Goal: Information Seeking & Learning: Learn about a topic

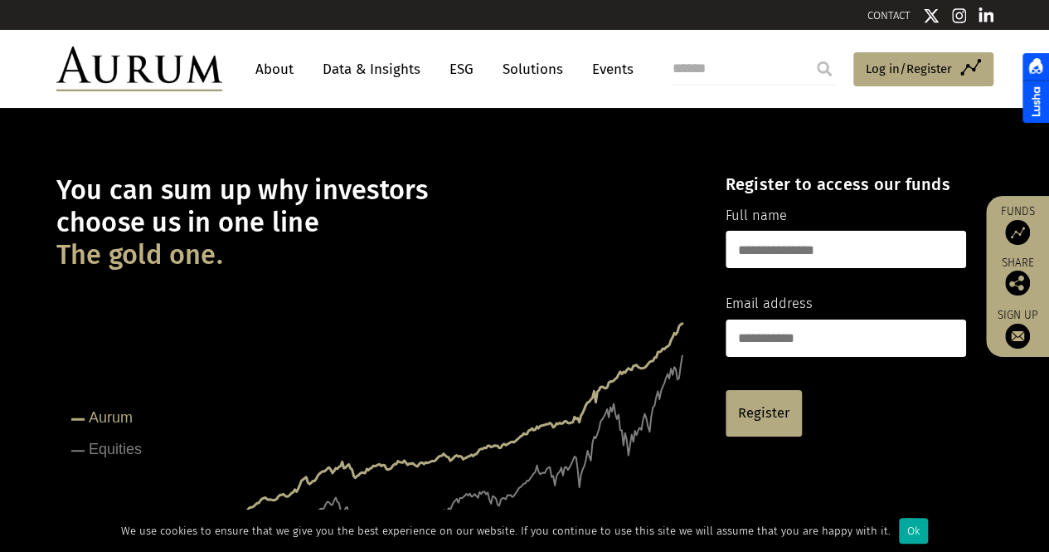
click at [370, 71] on link "Data & Insights" at bounding box center [371, 69] width 114 height 31
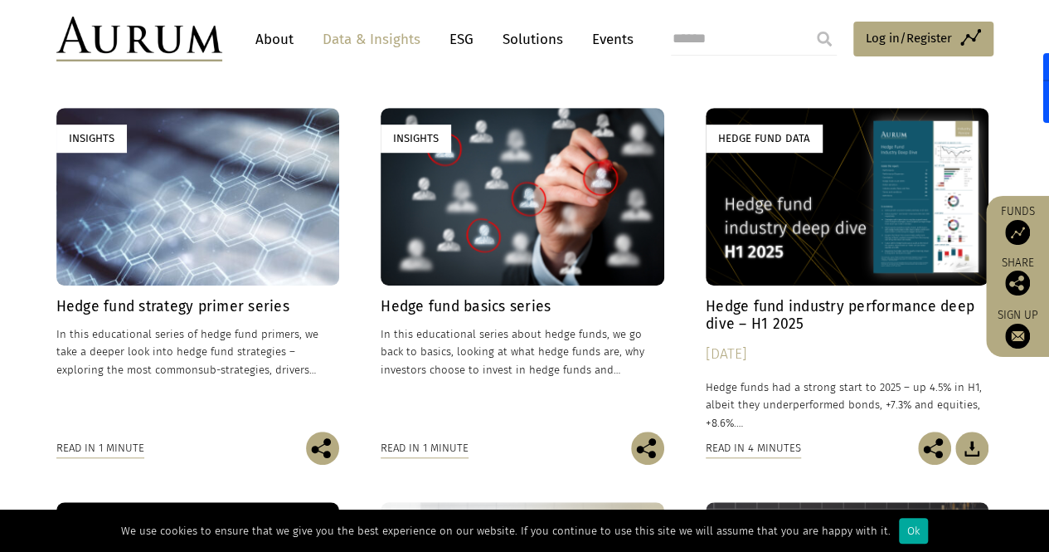
scroll to position [581, 0]
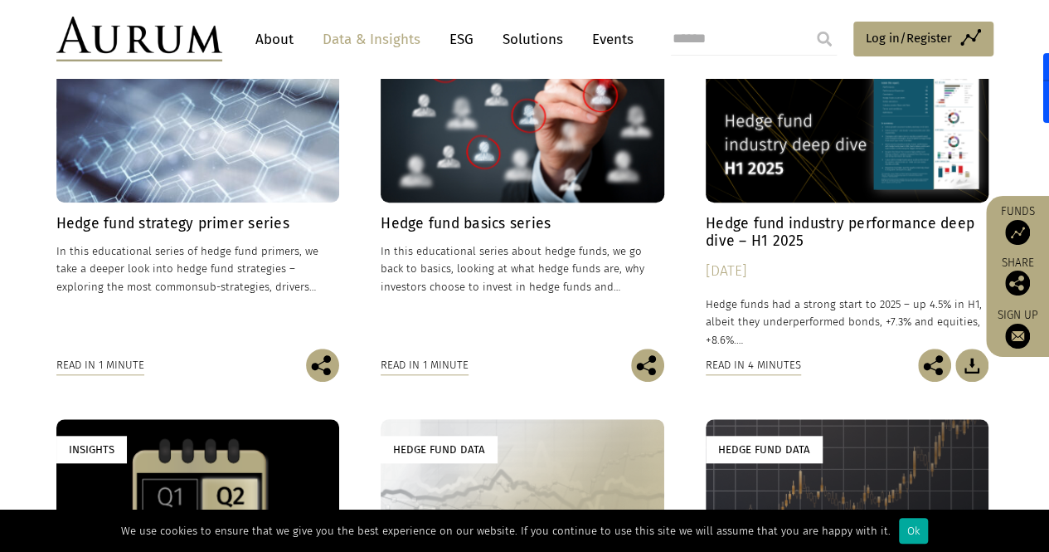
click at [476, 187] on div "Insights" at bounding box center [523, 113] width 284 height 177
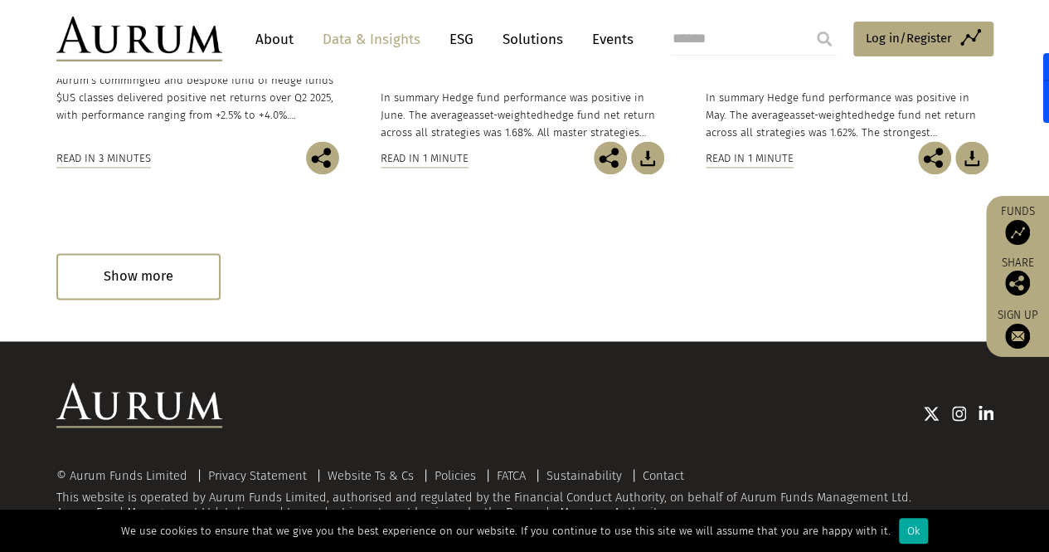
scroll to position [1190, 0]
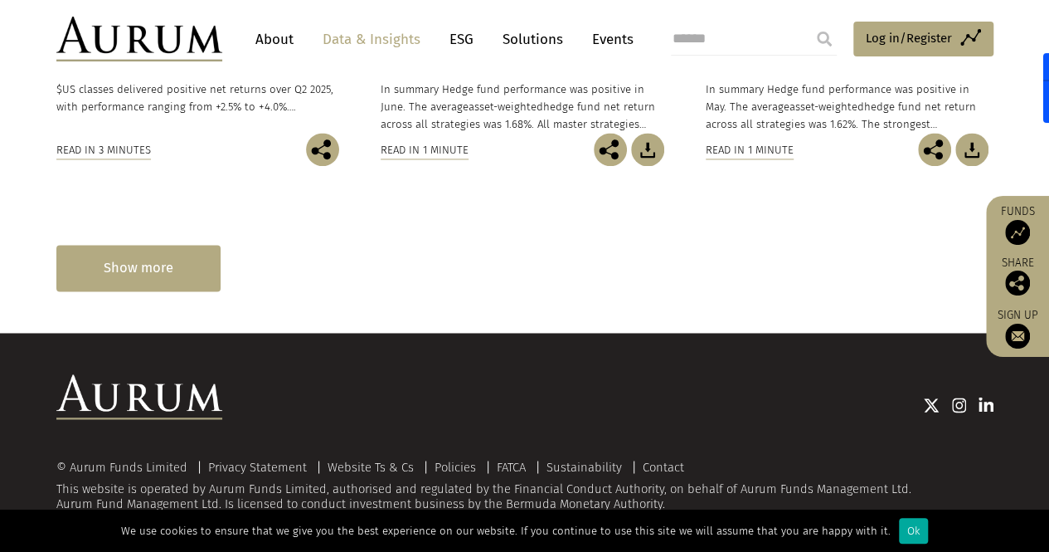
click at [107, 276] on div "Show more" at bounding box center [138, 268] width 164 height 46
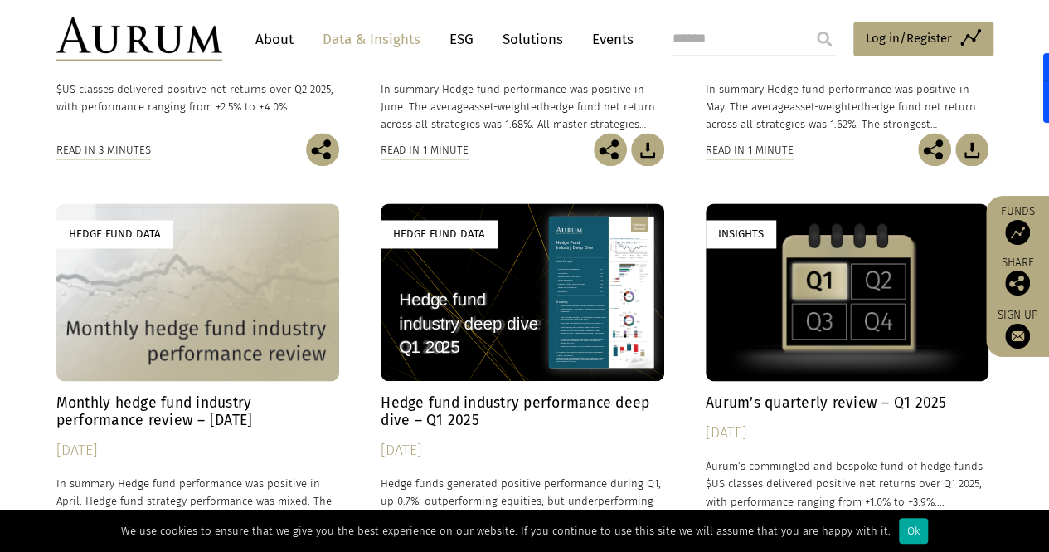
click at [118, 278] on div "Hedge Fund Data" at bounding box center [198, 291] width 284 height 177
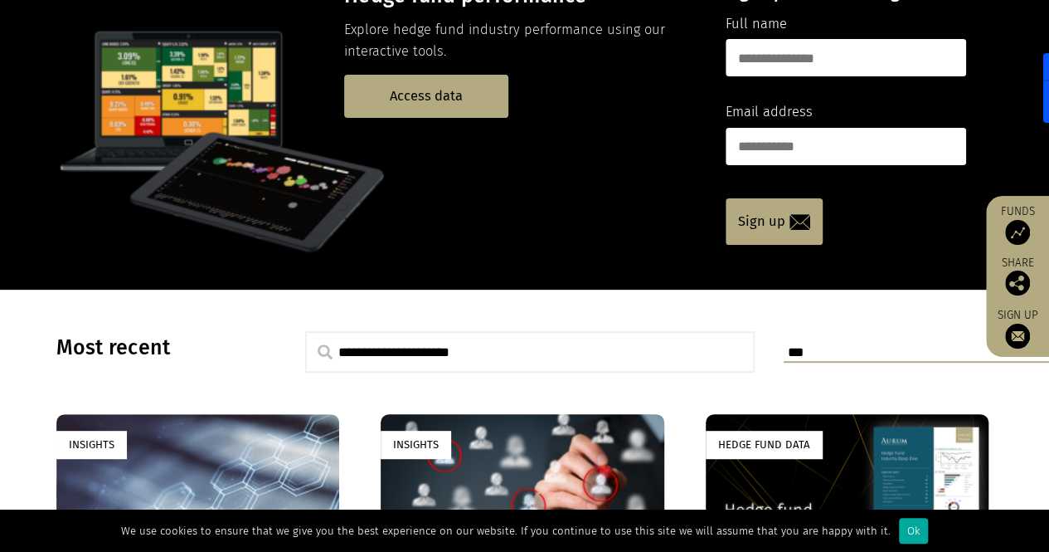
scroll to position [0, 0]
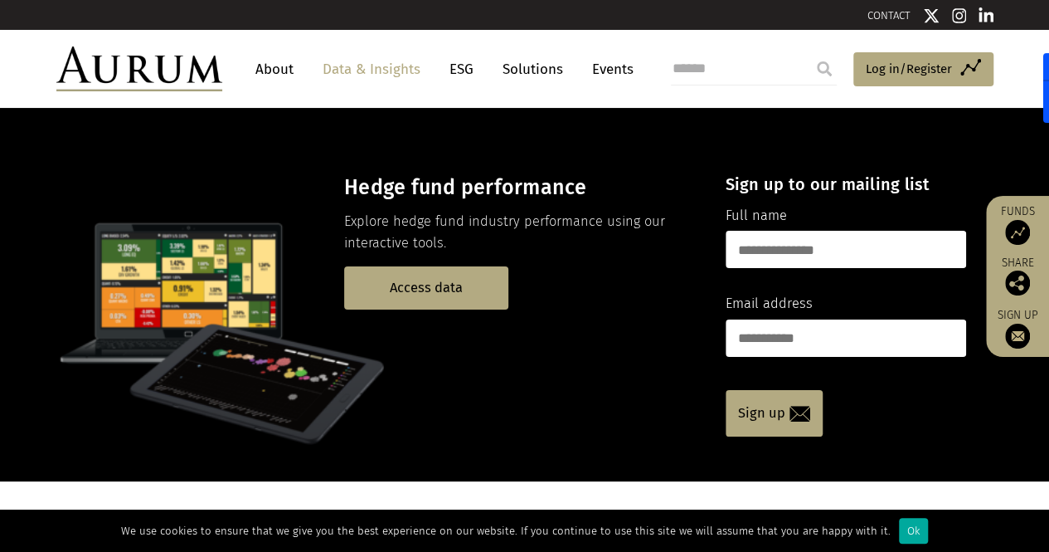
click at [835, 65] on input "submit" at bounding box center [824, 68] width 33 height 33
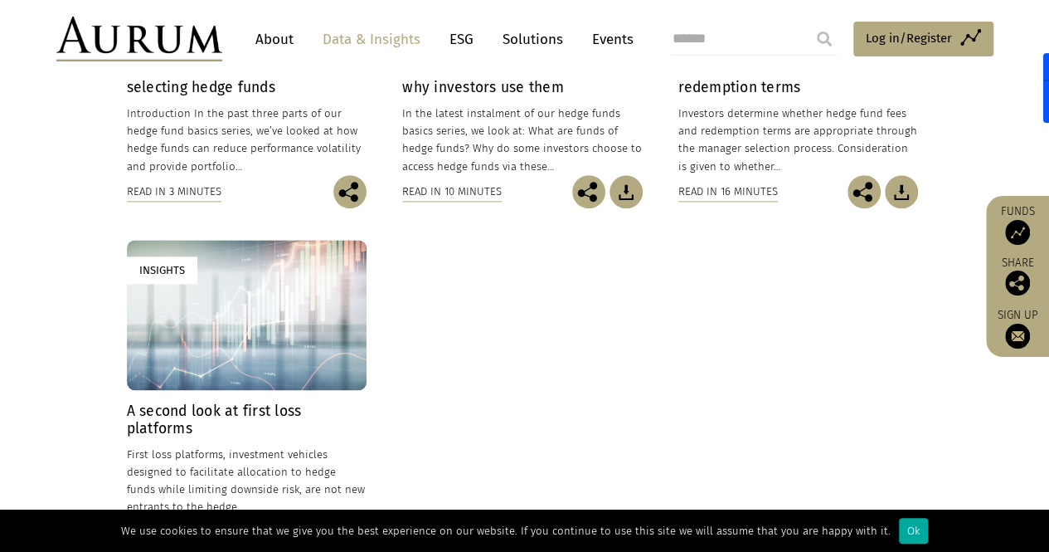
scroll to position [1078, 0]
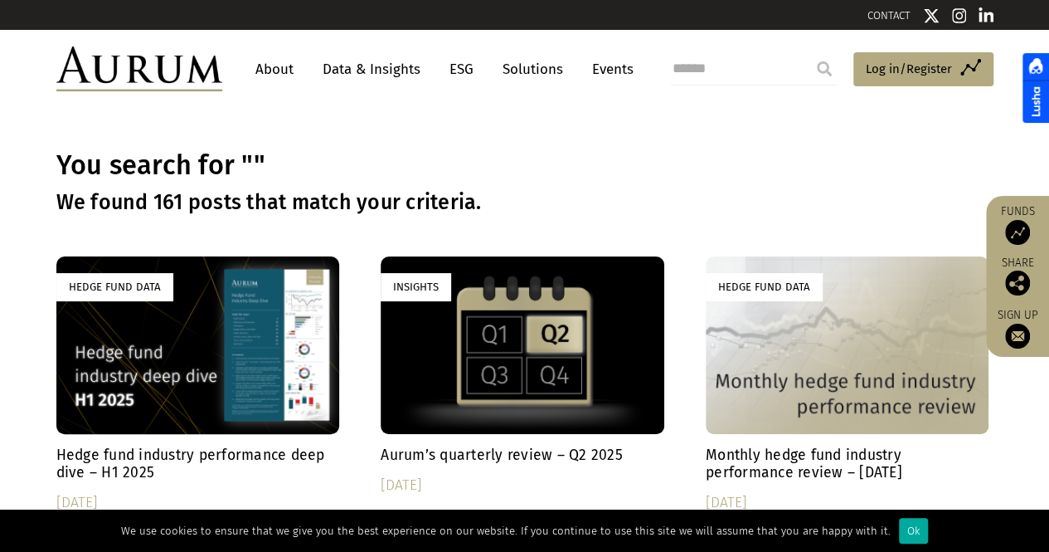
click at [813, 61] on input "submit" at bounding box center [824, 68] width 33 height 33
click at [733, 59] on input "search" at bounding box center [754, 68] width 166 height 33
drag, startPoint x: 0, startPoint y: 0, endPoint x: 733, endPoint y: 59, distance: 735.7
click at [733, 59] on input "search" at bounding box center [754, 68] width 166 height 33
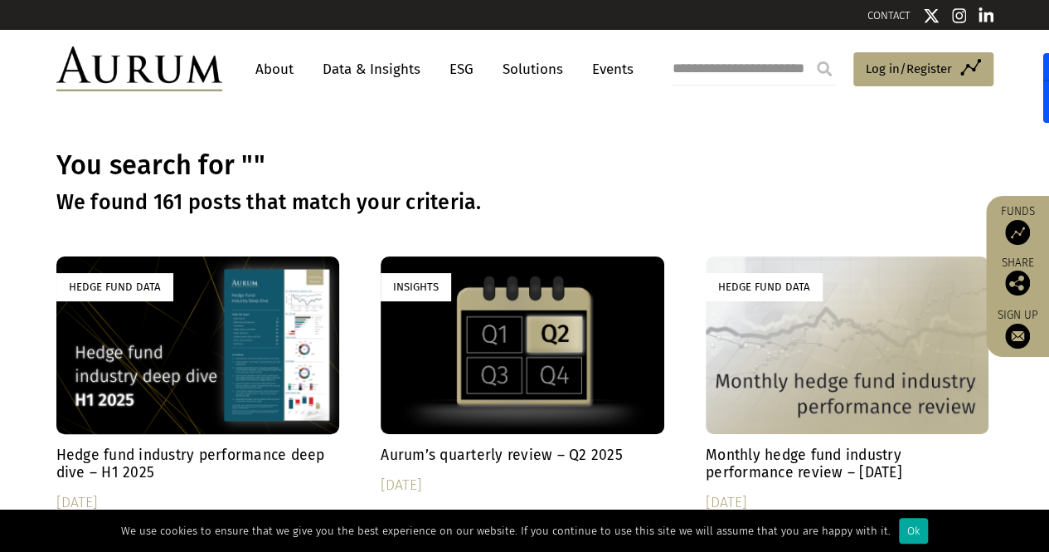
type input "**********"
click at [808, 52] on input "submit" at bounding box center [824, 68] width 33 height 33
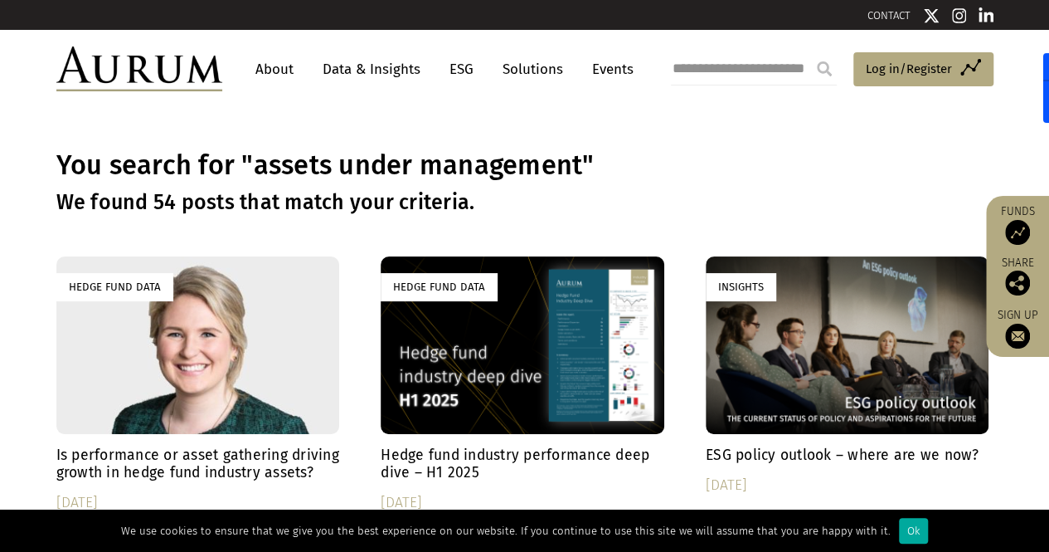
click at [256, 70] on link "About" at bounding box center [274, 69] width 55 height 31
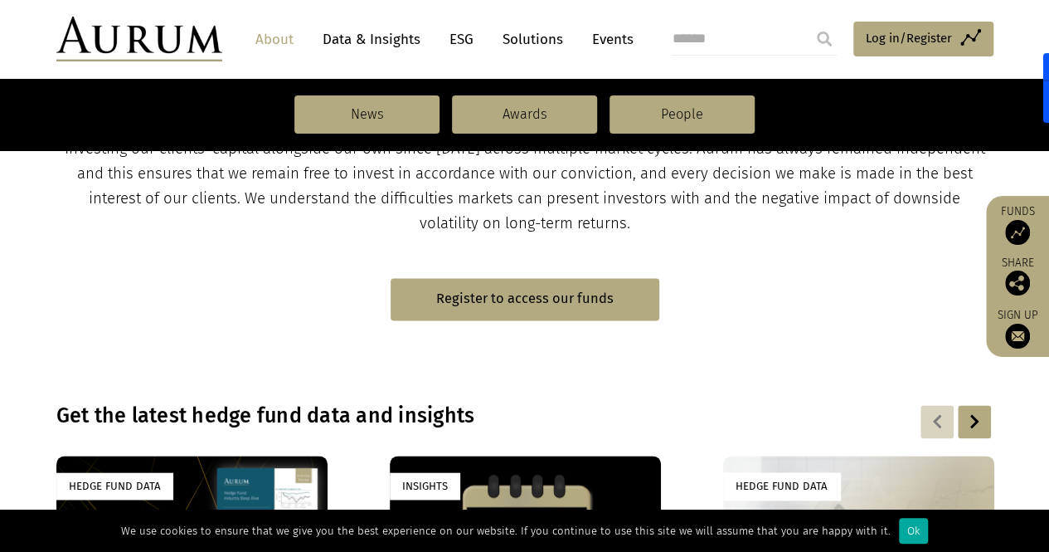
scroll to position [913, 0]
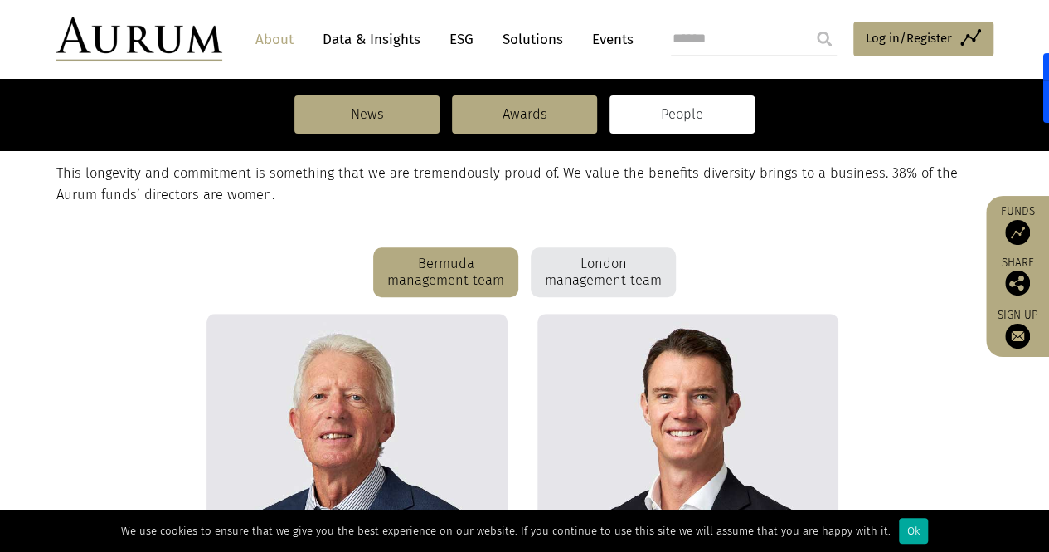
scroll to position [428, 0]
